Goal: Check status: Check status

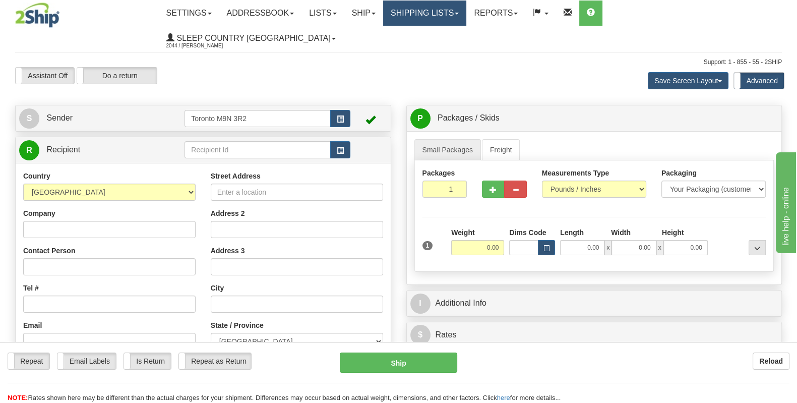
click at [466, 15] on link "Shipping lists" at bounding box center [424, 13] width 83 height 25
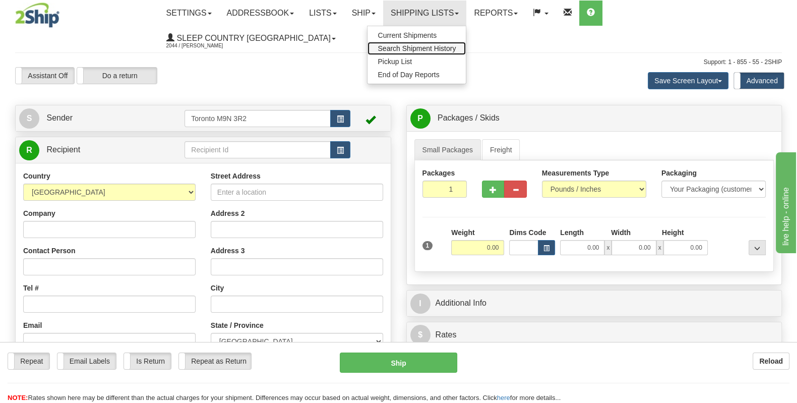
click at [456, 50] on span "Search Shipment History" at bounding box center [417, 48] width 78 height 8
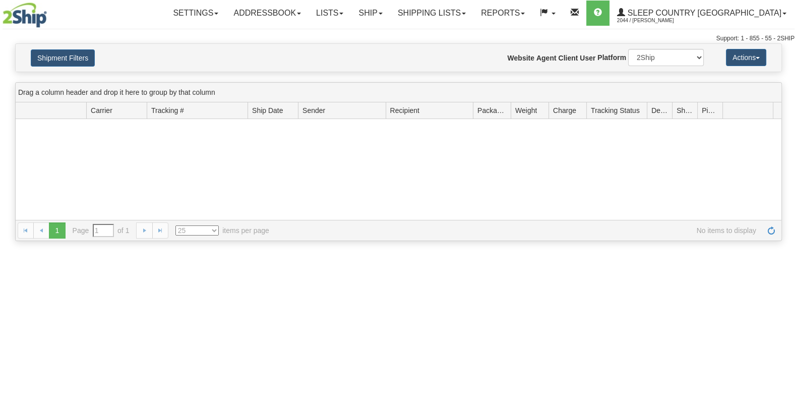
type input "From 10/07/2025 To 10/08/2025"
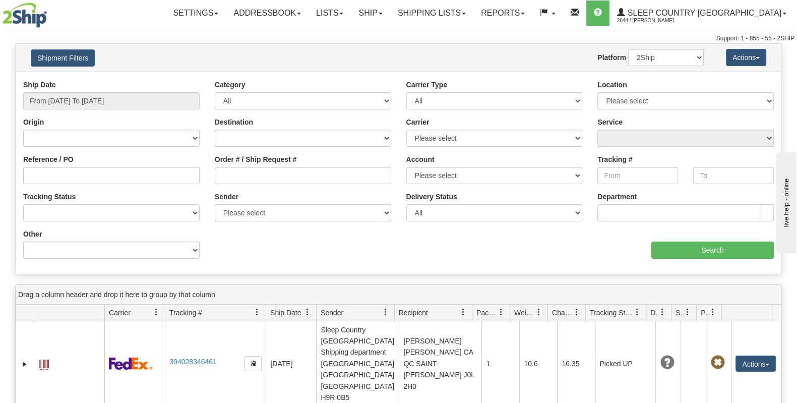
click at [80, 165] on div "Reference / PO" at bounding box center [111, 169] width 176 height 30
click at [270, 176] on input "Order # / Ship Request #" at bounding box center [303, 175] width 176 height 17
paste input "1532804"
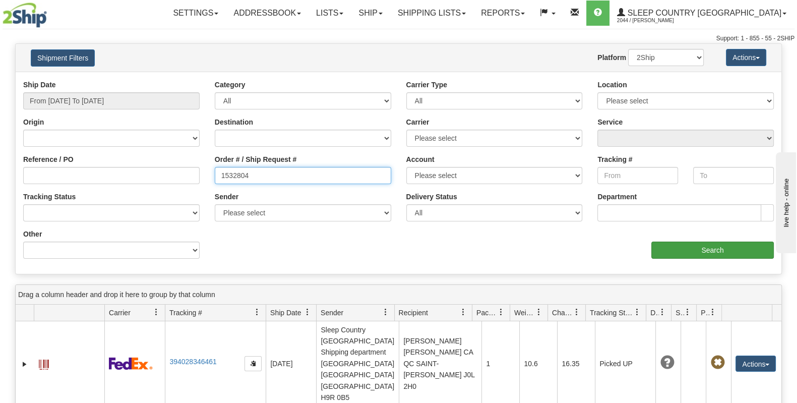
type input "1532804"
click at [695, 248] on input "Search" at bounding box center [712, 250] width 123 height 17
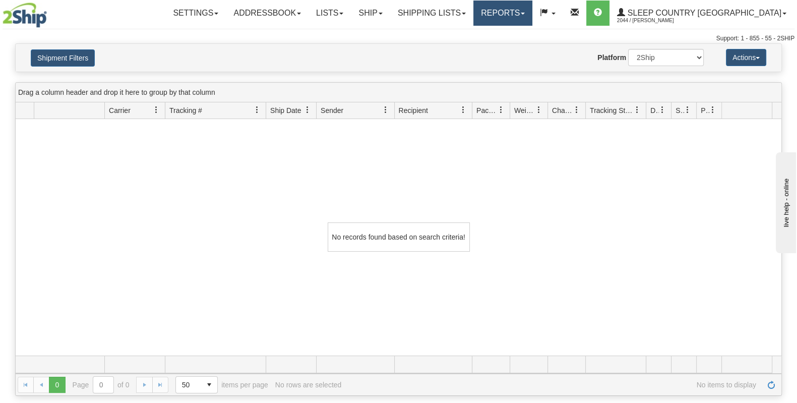
click at [532, 20] on link "Reports" at bounding box center [502, 13] width 59 height 25
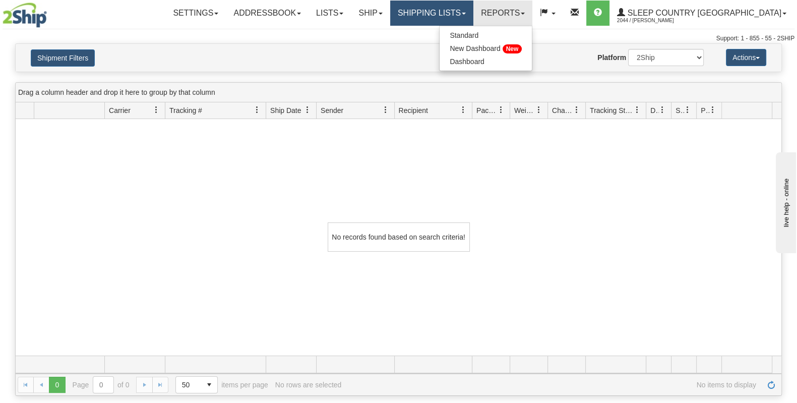
click at [473, 12] on link "Shipping lists" at bounding box center [431, 13] width 83 height 25
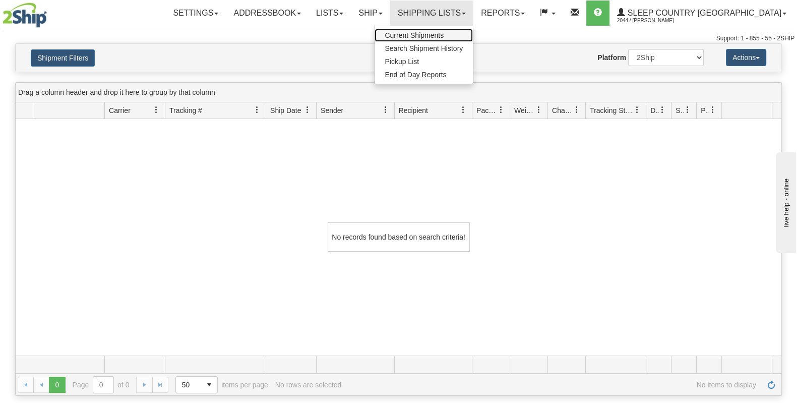
click at [444, 35] on span "Current Shipments" at bounding box center [414, 35] width 59 height 8
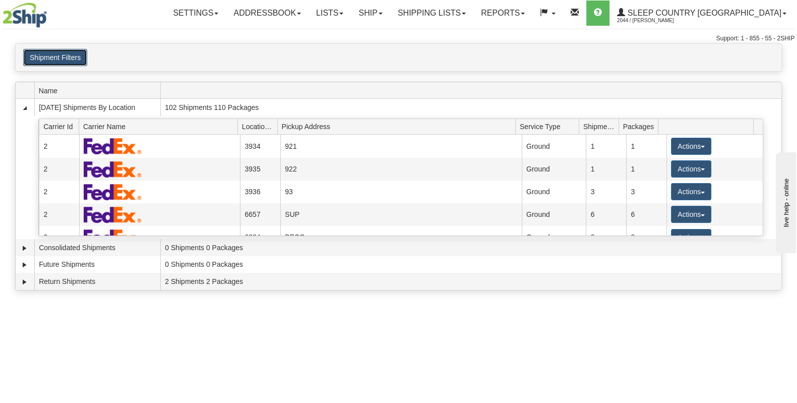
click at [62, 57] on button "Shipment Filters" at bounding box center [55, 57] width 64 height 17
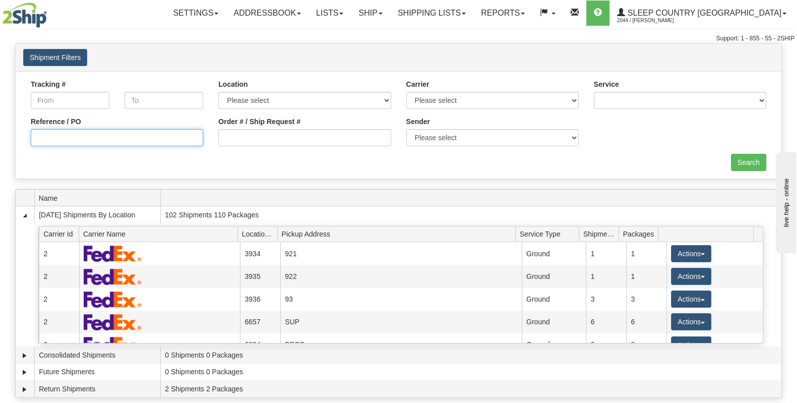
click at [78, 140] on input "Reference / PO" at bounding box center [117, 137] width 172 height 17
